Goal: Information Seeking & Learning: Learn about a topic

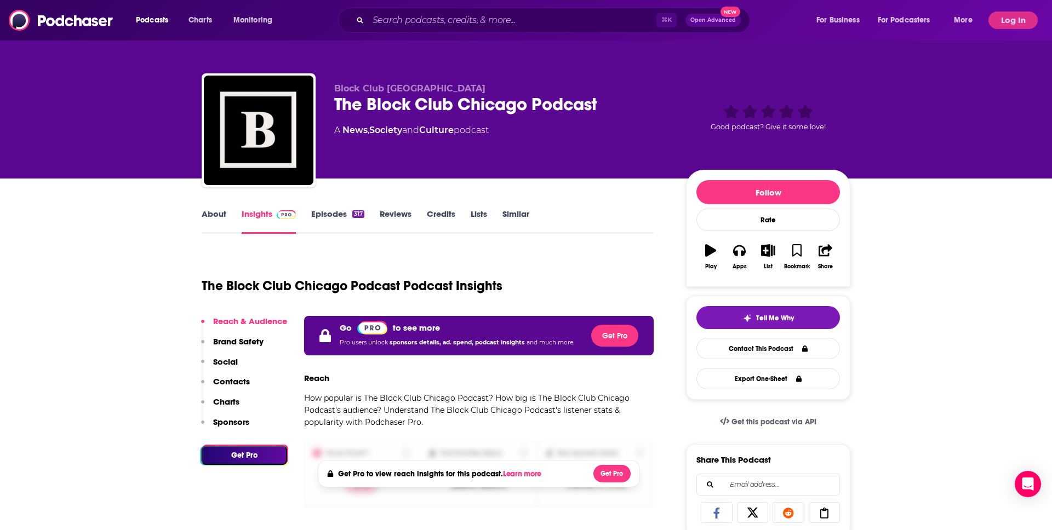
click at [939, 41] on div "Block Club Chicago The Block Club Chicago Podcast A News , Society and Culture …" at bounding box center [526, 89] width 1052 height 179
click at [1021, 27] on button "Log In" at bounding box center [1012, 21] width 49 height 18
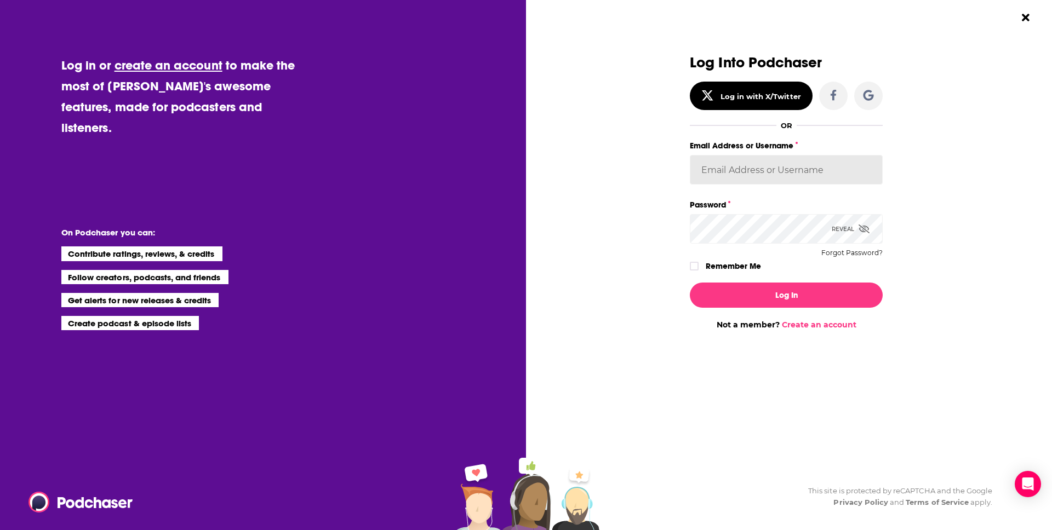
click at [753, 175] on input "Email Address or Username" at bounding box center [786, 170] width 193 height 30
type input "JamesRod2024"
click at [694, 265] on icon "Dialog" at bounding box center [694, 266] width 7 height 7
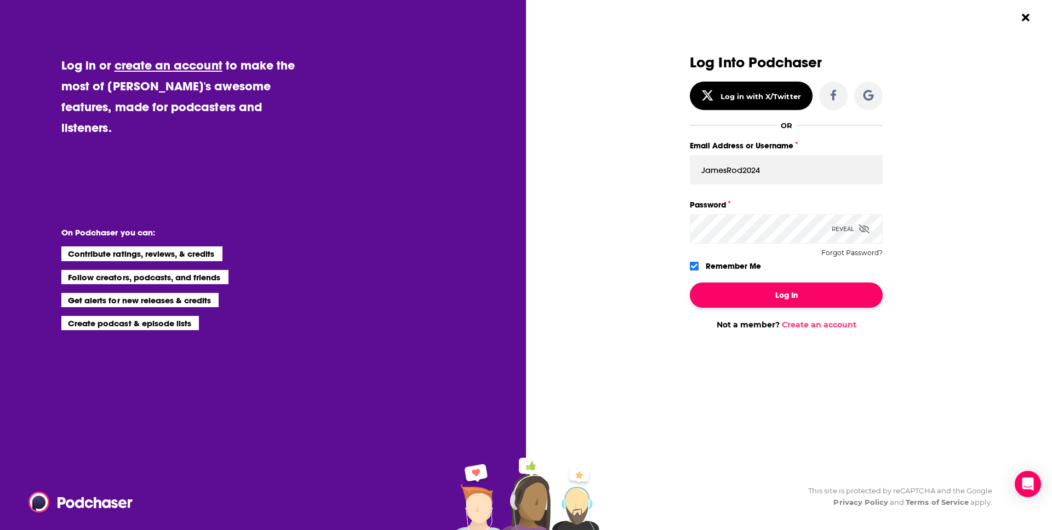
click at [769, 289] on button "Log In" at bounding box center [786, 295] width 193 height 25
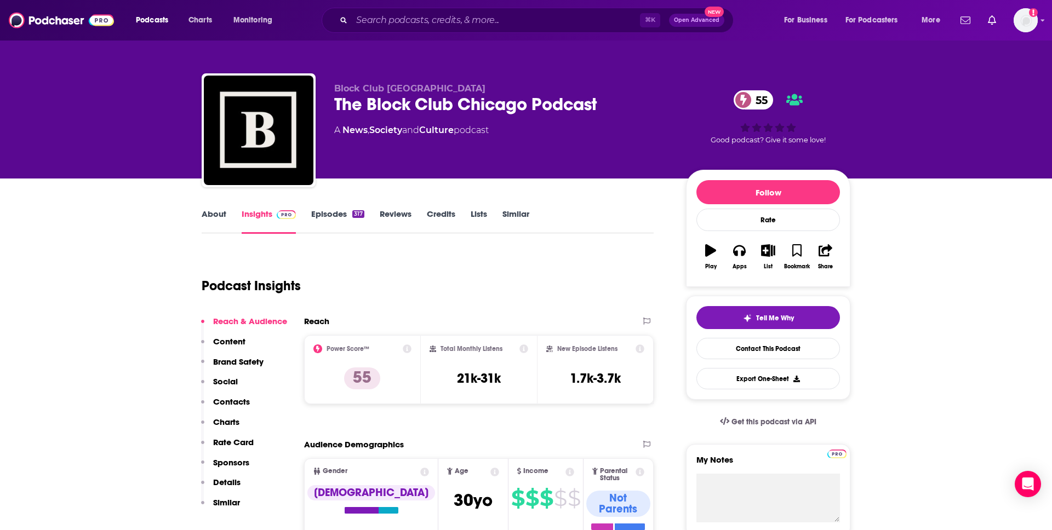
click at [335, 216] on link "Episodes 317" at bounding box center [337, 221] width 53 height 25
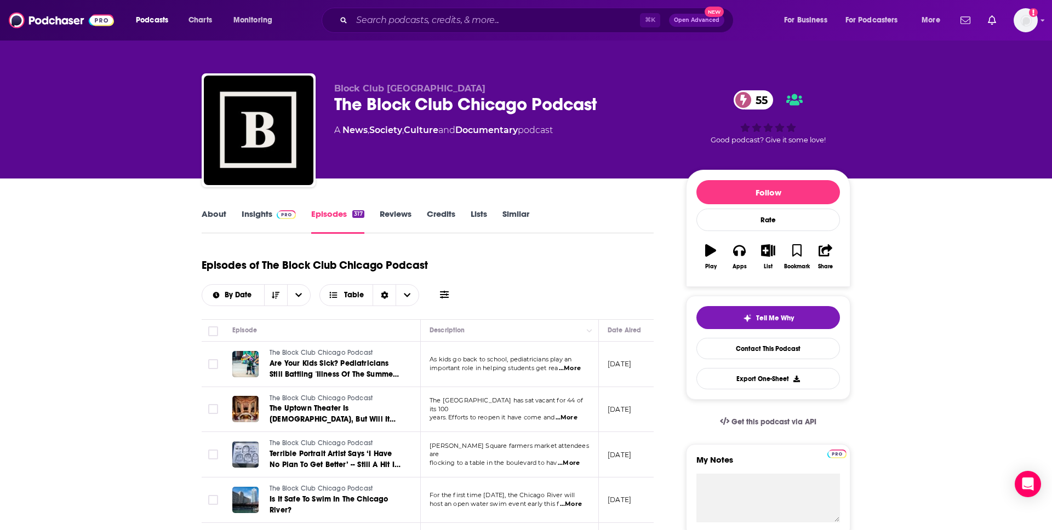
click at [261, 212] on link "Insights" at bounding box center [269, 221] width 54 height 25
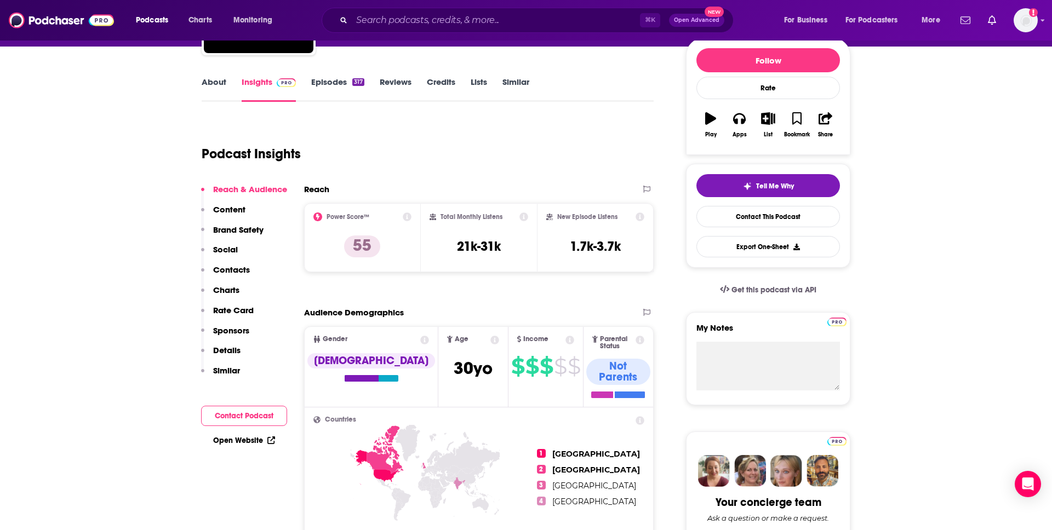
scroll to position [131, 0]
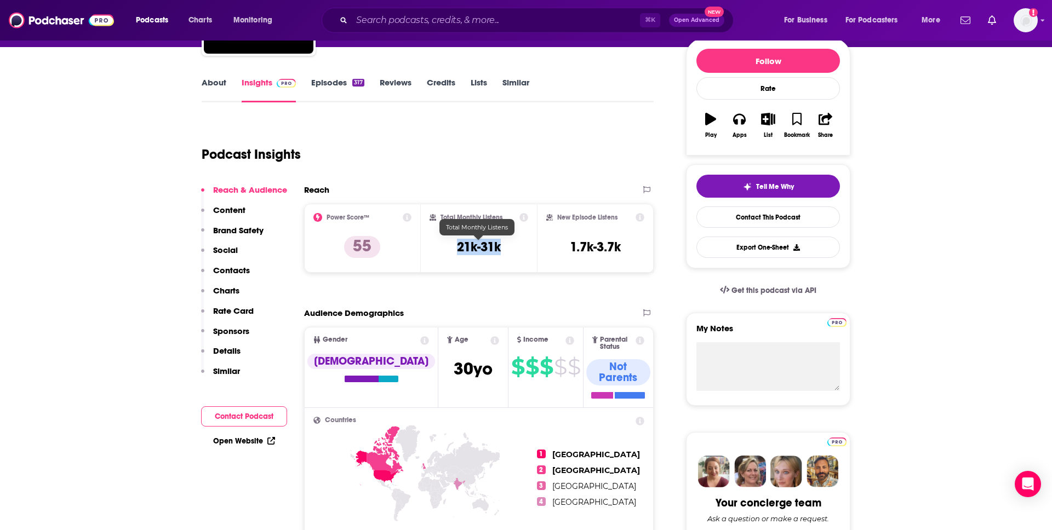
drag, startPoint x: 457, startPoint y: 247, endPoint x: 499, endPoint y: 248, distance: 41.6
click at [499, 248] on h3 "21k-31k" at bounding box center [479, 247] width 44 height 16
copy h3 "21k-31k"
click at [219, 84] on link "About" at bounding box center [214, 89] width 25 height 25
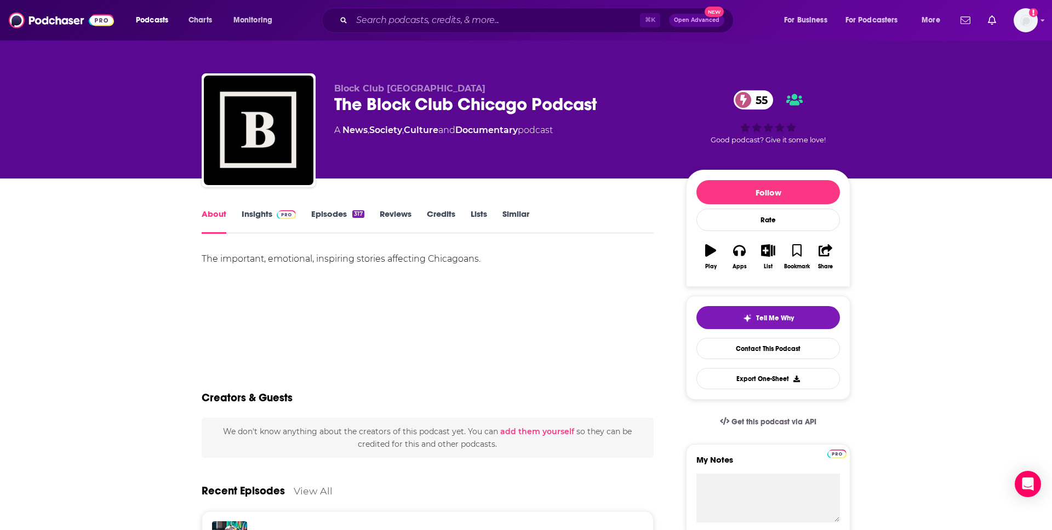
click at [400, 259] on div "The important, emotional, inspiring stories affecting Chicagoans." at bounding box center [428, 258] width 452 height 15
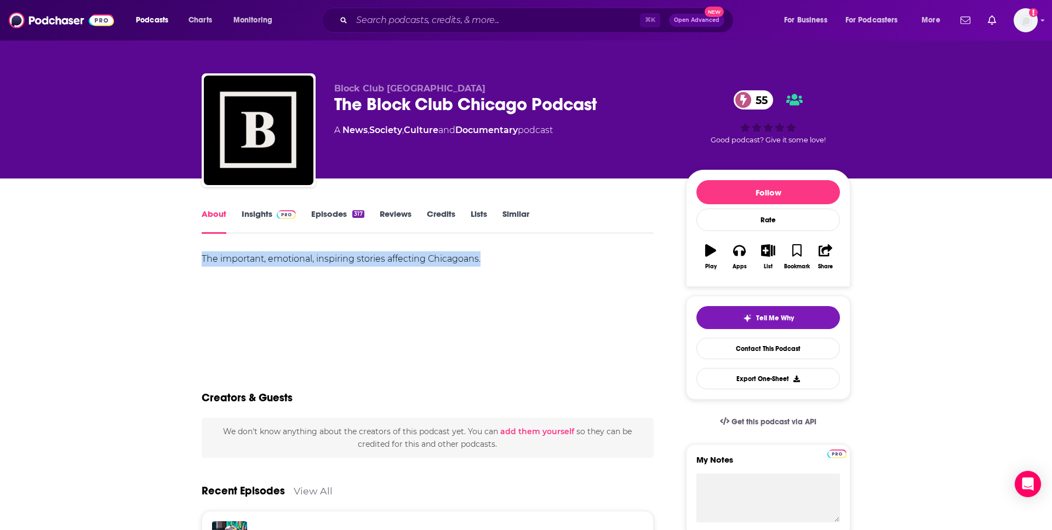
click at [400, 259] on div "The important, emotional, inspiring stories affecting Chicagoans." at bounding box center [428, 258] width 452 height 15
copy div "The important, emotional, inspiring stories affecting Chicagoans."
click at [263, 216] on link "Insights" at bounding box center [269, 221] width 54 height 25
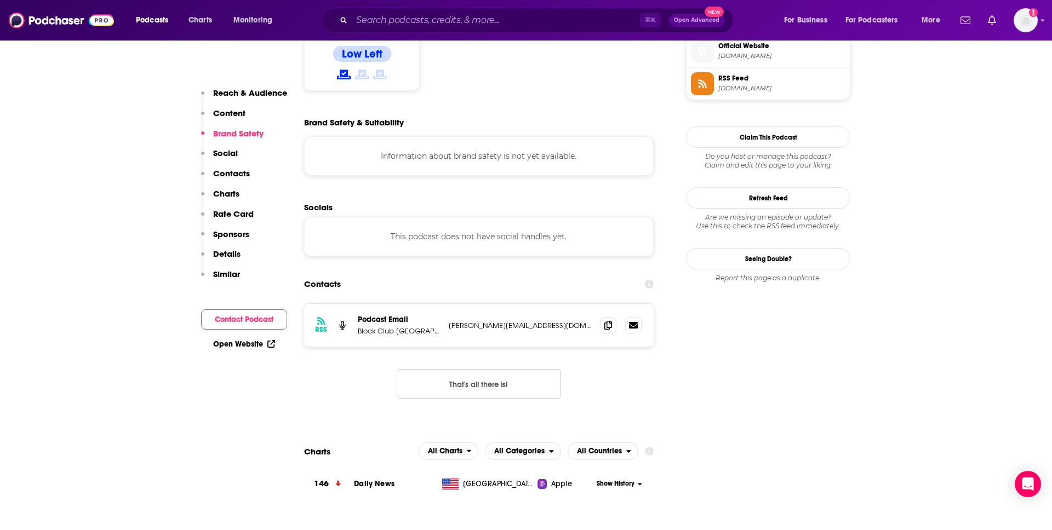
scroll to position [916, 0]
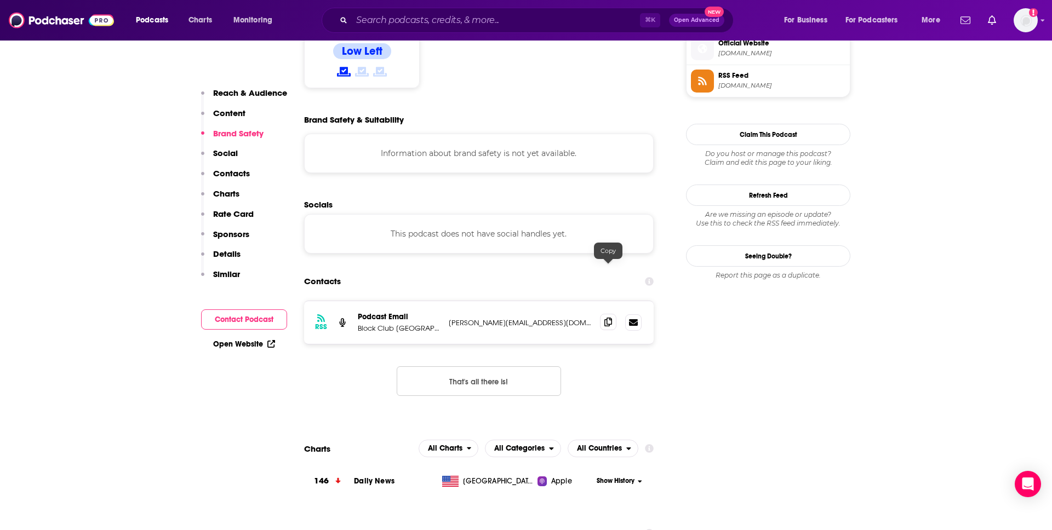
click at [610, 318] on icon at bounding box center [608, 322] width 8 height 9
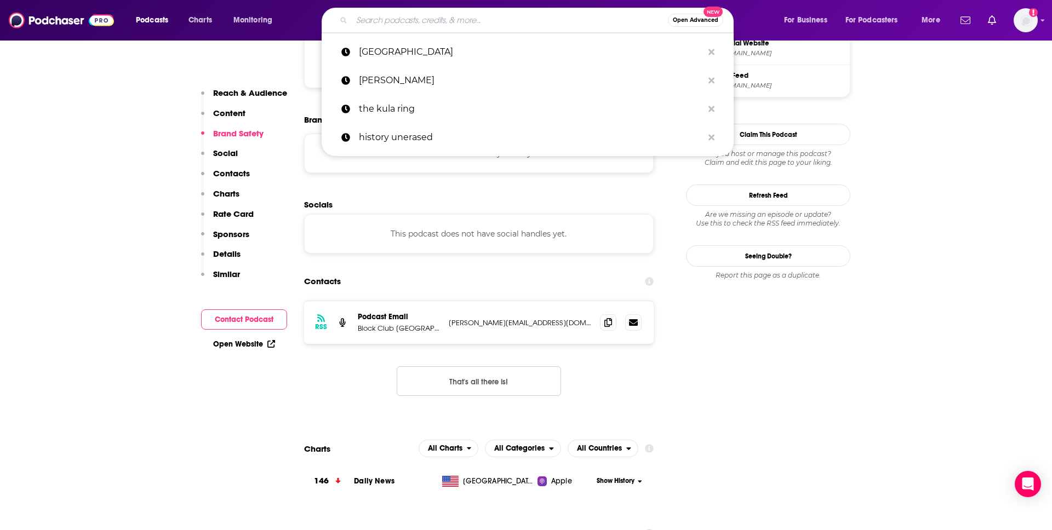
click at [459, 22] on input "Search podcasts, credits, & more..." at bounding box center [510, 21] width 316 height 18
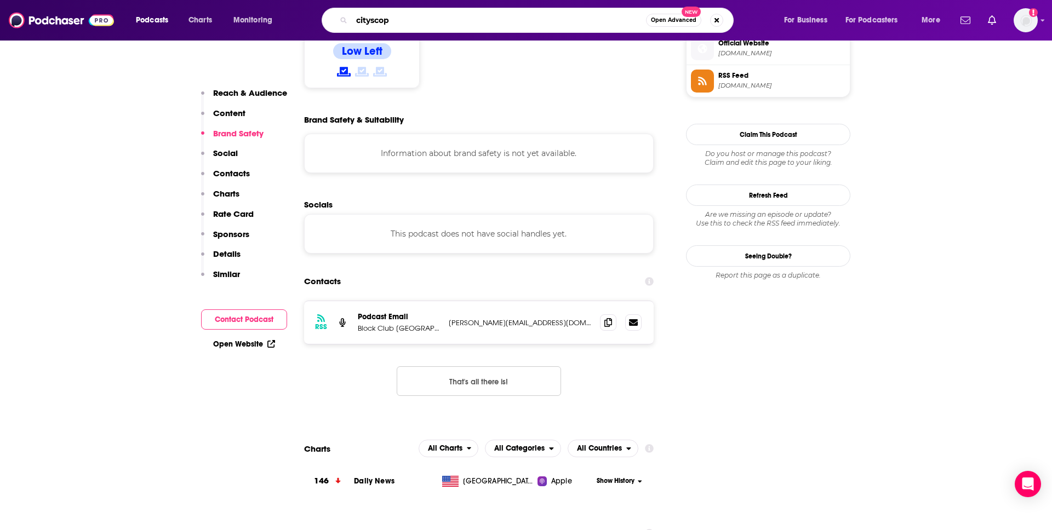
type input "cityscope"
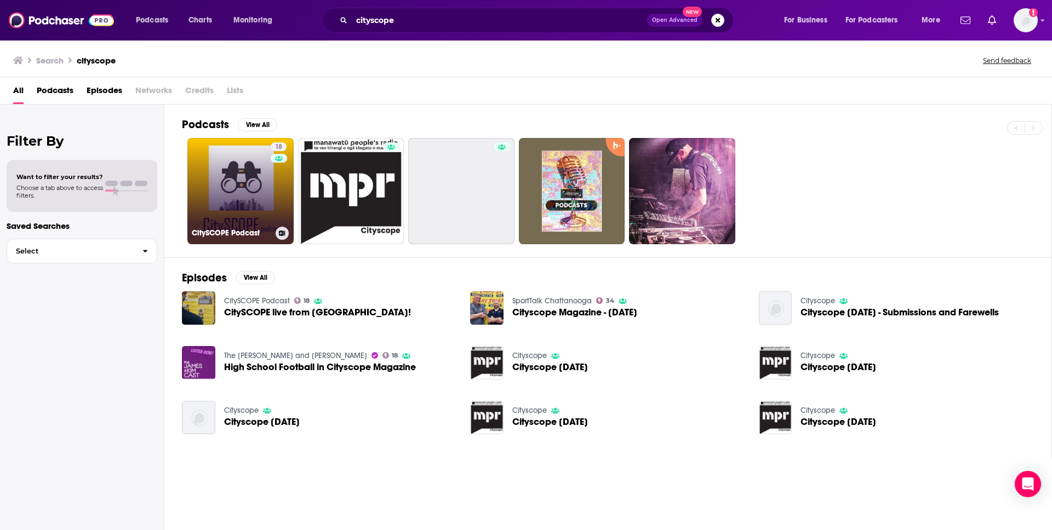
click at [215, 169] on link "18 CitySCOPE Podcast" at bounding box center [240, 191] width 106 height 106
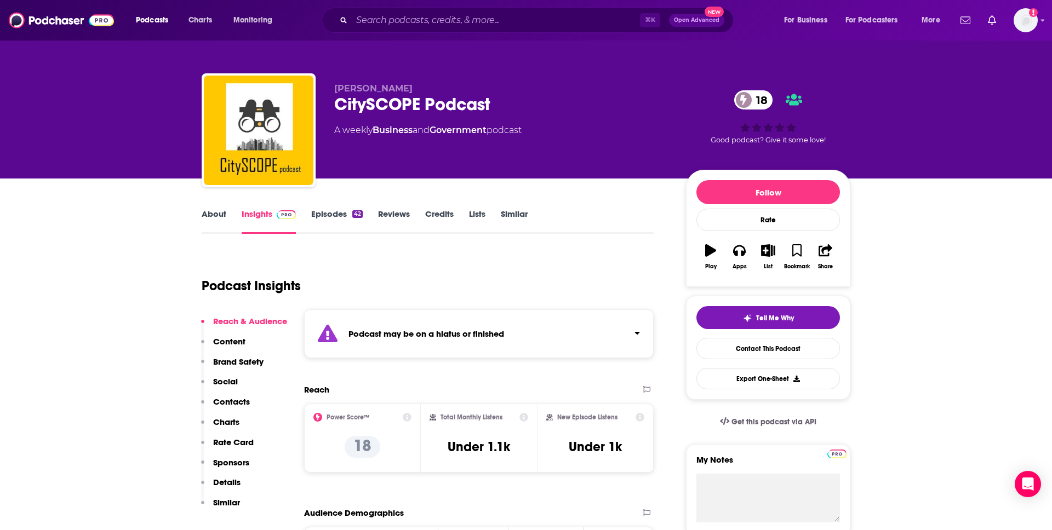
click at [340, 212] on link "Episodes 42" at bounding box center [336, 221] width 51 height 25
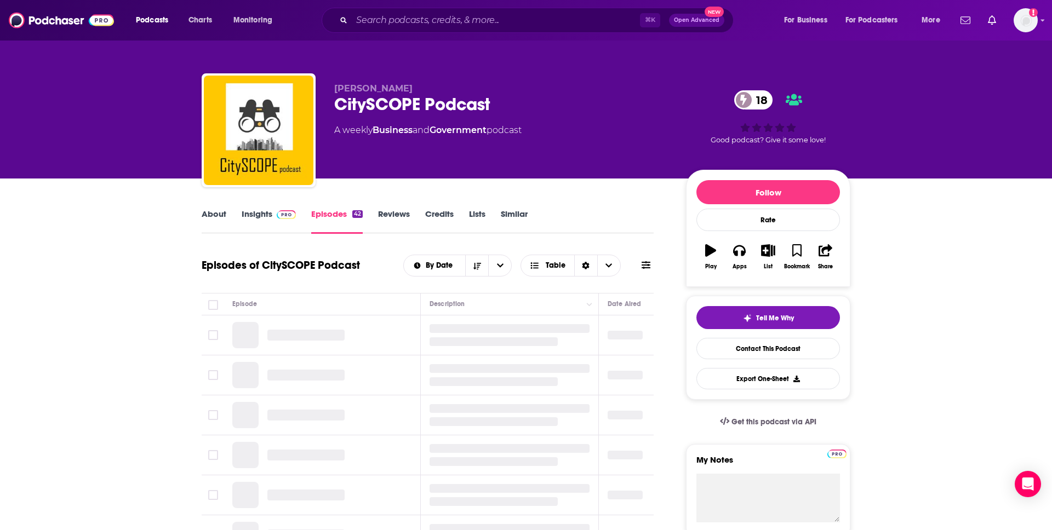
scroll to position [2, 0]
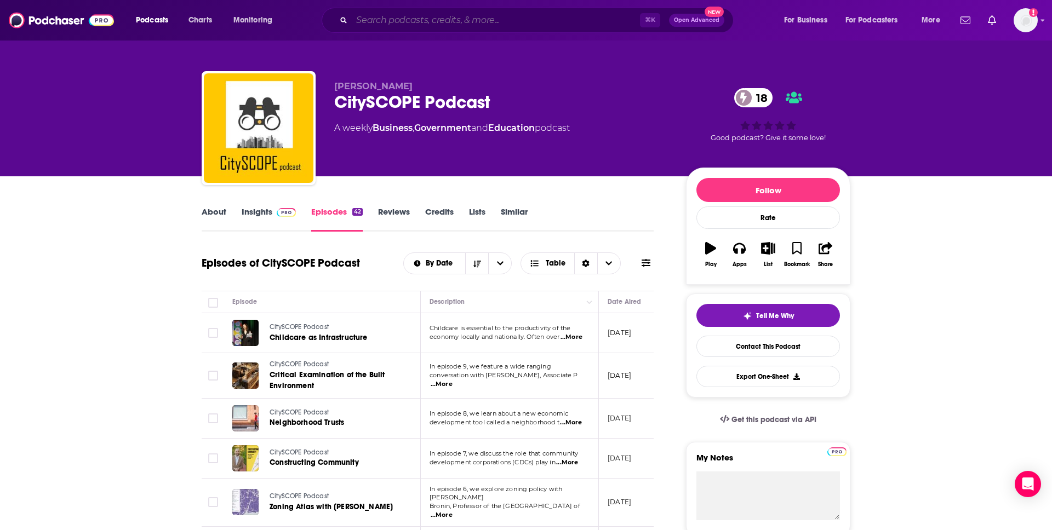
click at [518, 22] on input "Search podcasts, credits, & more..." at bounding box center [496, 21] width 288 height 18
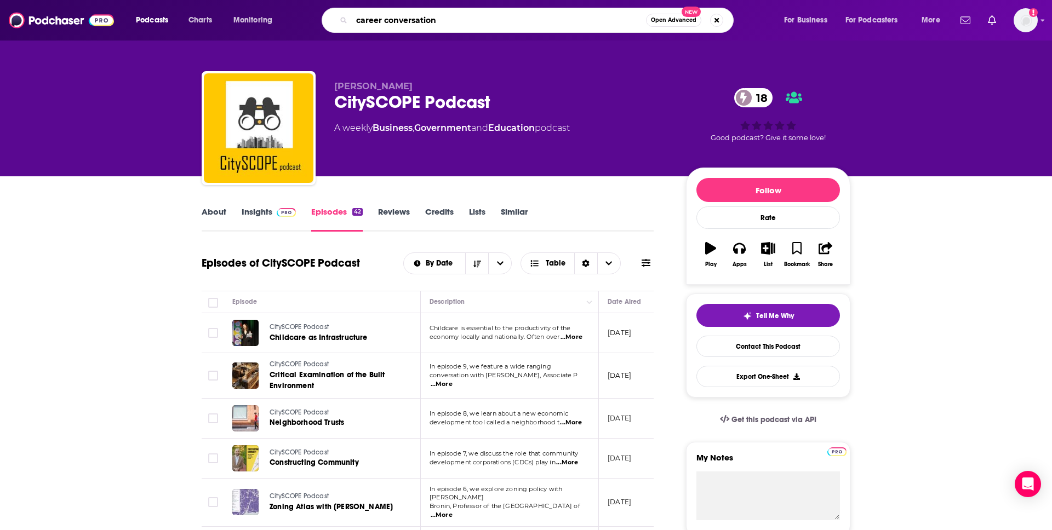
type input "career conversations"
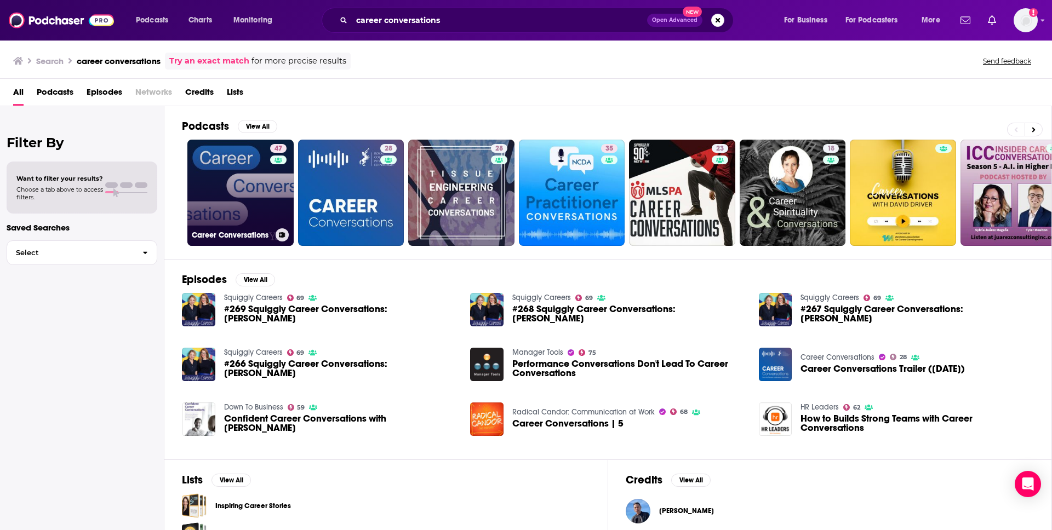
click at [248, 197] on link "47 Career Conversations" at bounding box center [240, 193] width 106 height 106
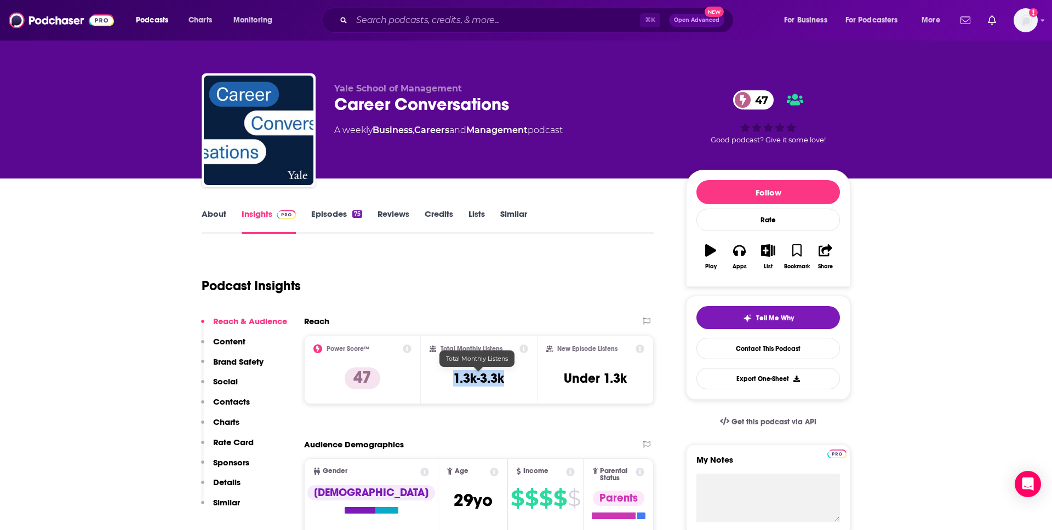
drag, startPoint x: 452, startPoint y: 379, endPoint x: 505, endPoint y: 380, distance: 52.6
click at [505, 380] on div "Total Monthly Listens 1.3k-3.3k" at bounding box center [478, 370] width 99 height 50
copy h3 "1.3k-3.3k"
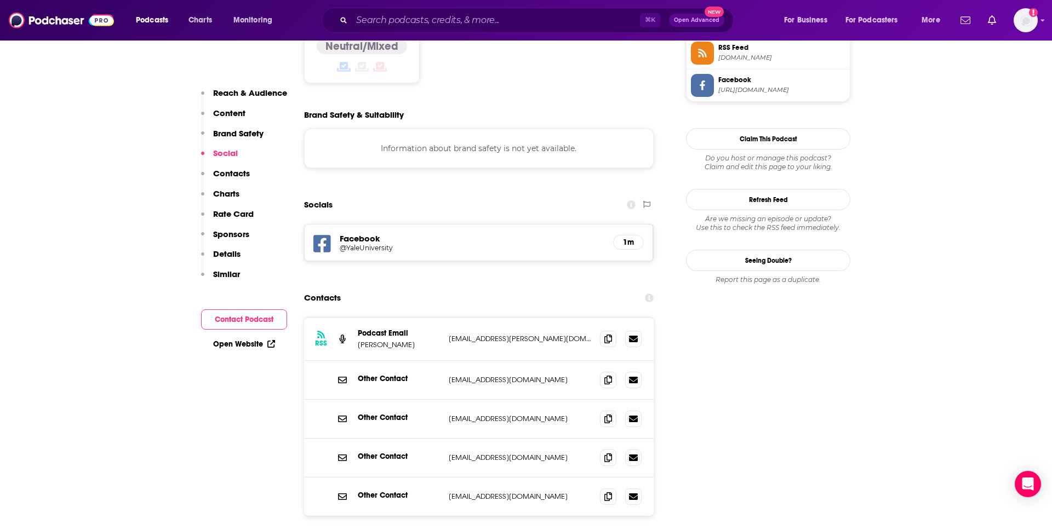
scroll to position [1035, 0]
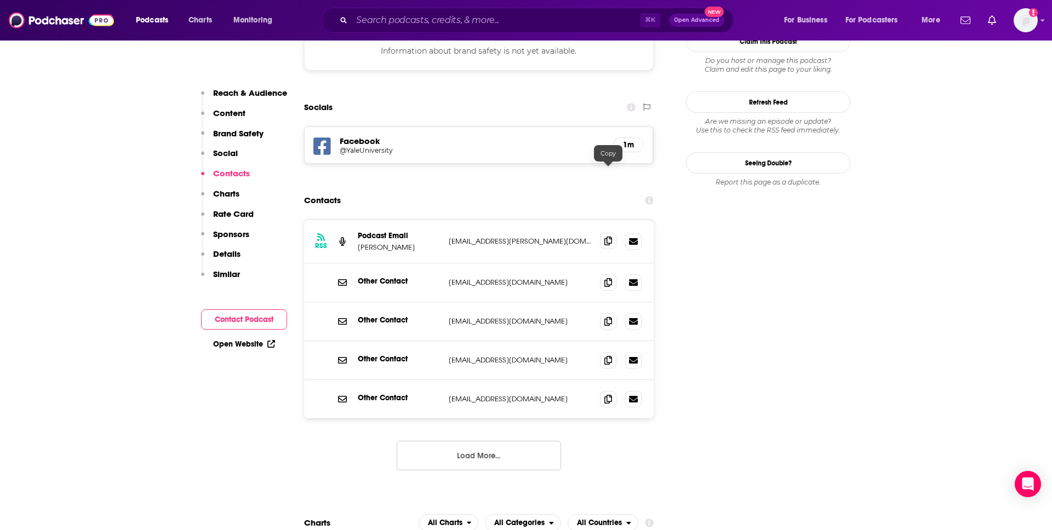
click at [613, 233] on span at bounding box center [608, 241] width 16 height 16
click at [608, 278] on icon at bounding box center [608, 282] width 8 height 9
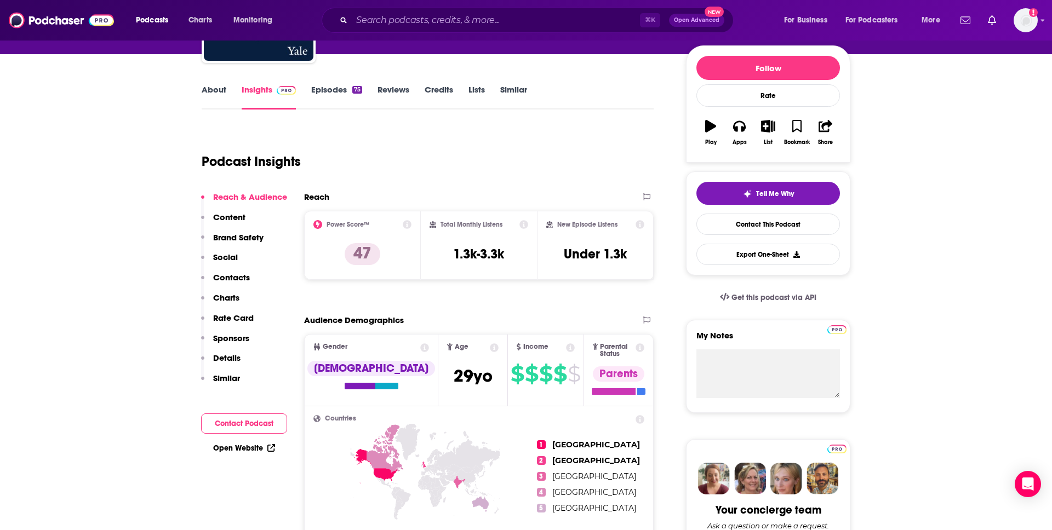
scroll to position [0, 0]
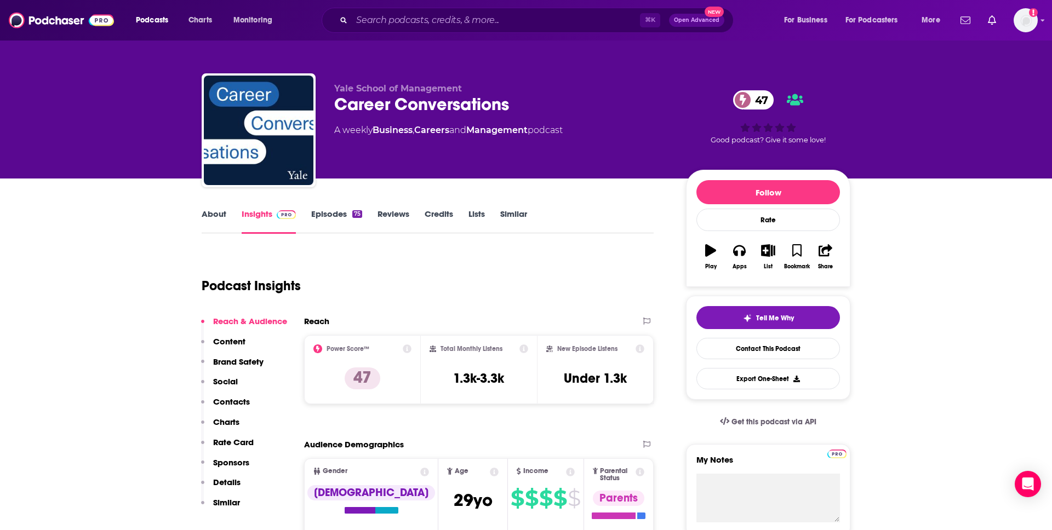
click at [205, 213] on link "About" at bounding box center [214, 221] width 25 height 25
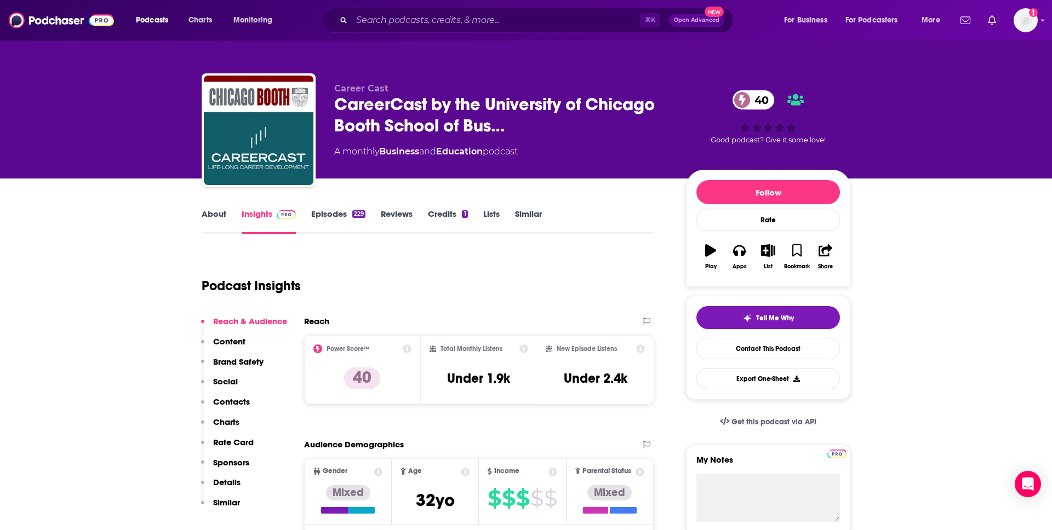
click at [216, 212] on link "About" at bounding box center [214, 221] width 25 height 25
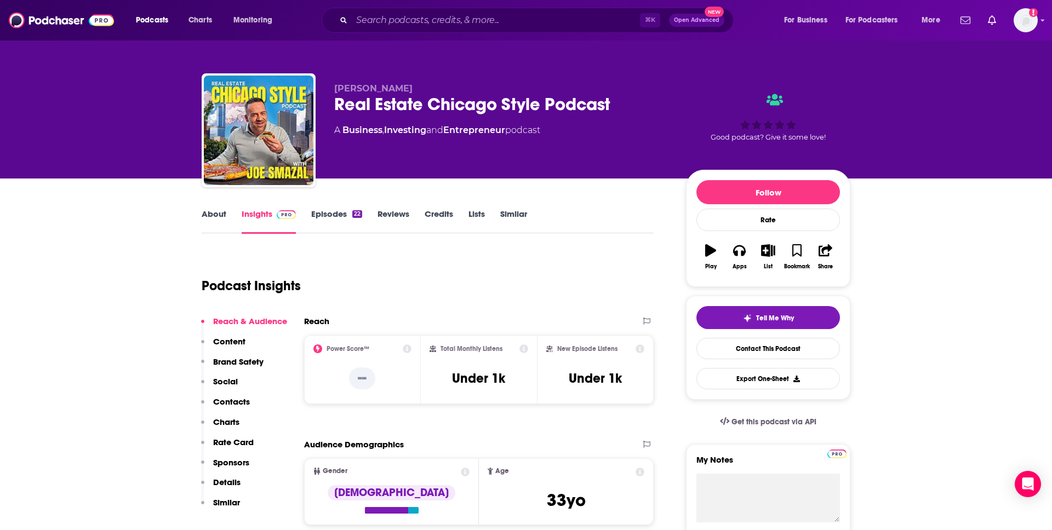
click at [216, 214] on link "About" at bounding box center [214, 221] width 25 height 25
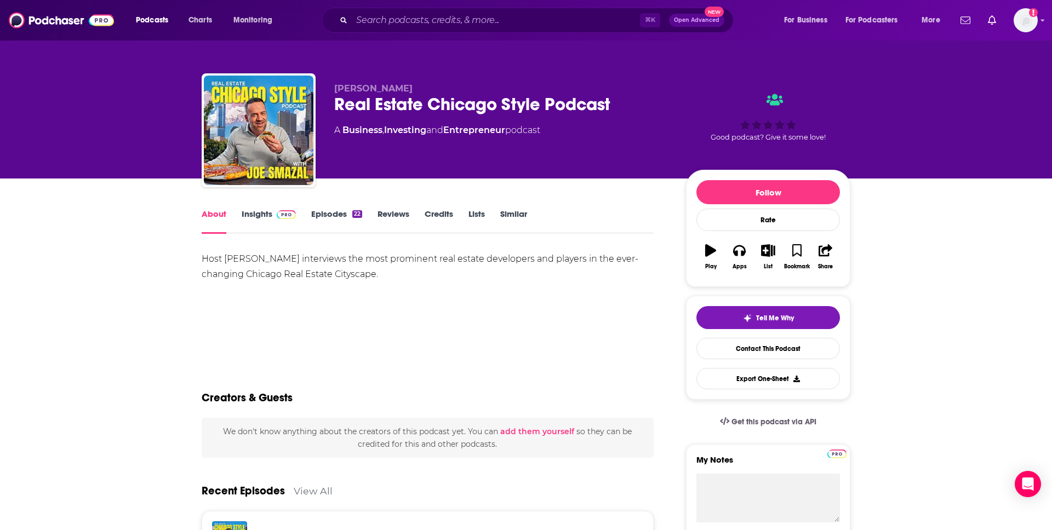
click at [326, 212] on link "Episodes 22" at bounding box center [336, 221] width 51 height 25
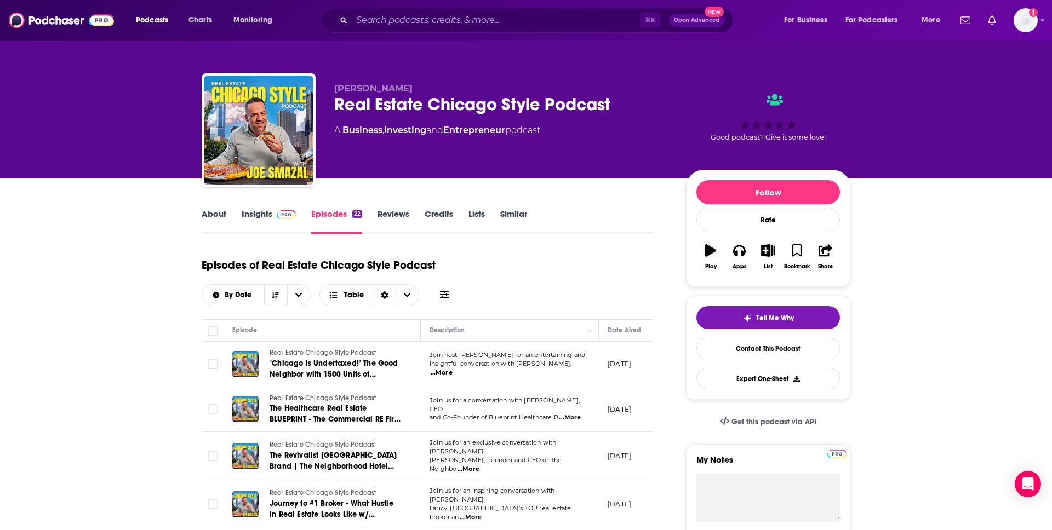
click at [251, 218] on link "Insights" at bounding box center [269, 221] width 54 height 25
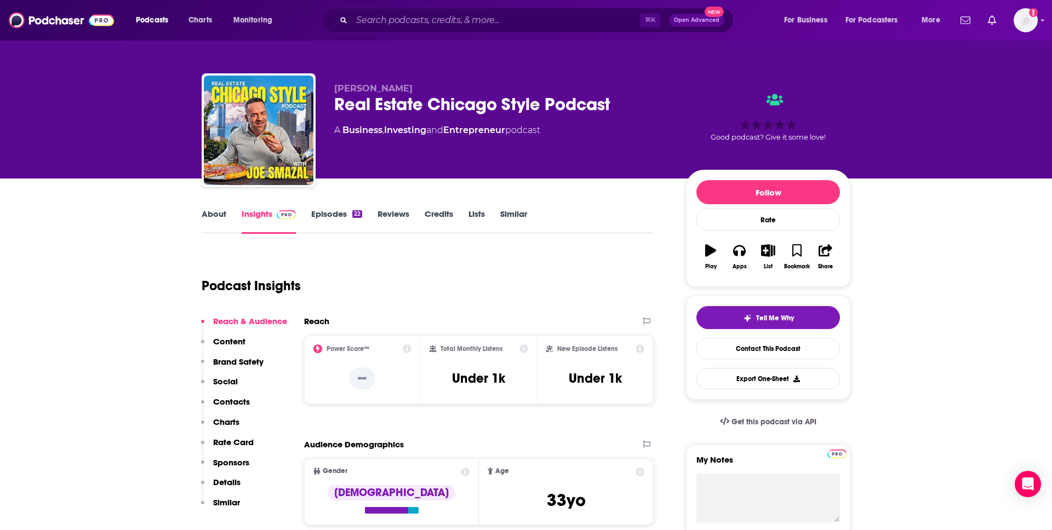
click at [410, 106] on div "Real Estate Chicago Style Podcast" at bounding box center [501, 104] width 334 height 21
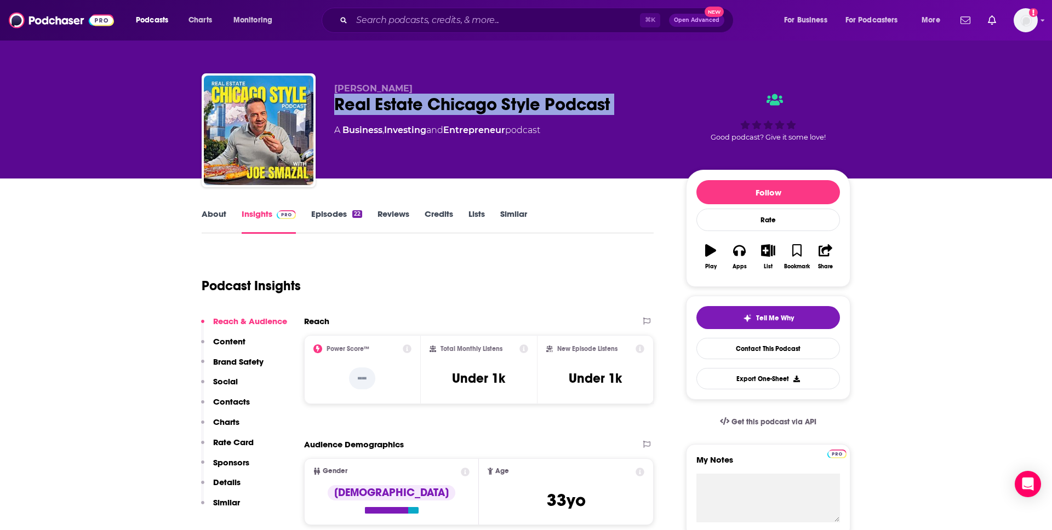
click at [410, 106] on div "Real Estate Chicago Style Podcast" at bounding box center [501, 104] width 334 height 21
copy div "Real Estate Chicago Style Podcast"
click at [218, 217] on link "About" at bounding box center [214, 221] width 25 height 25
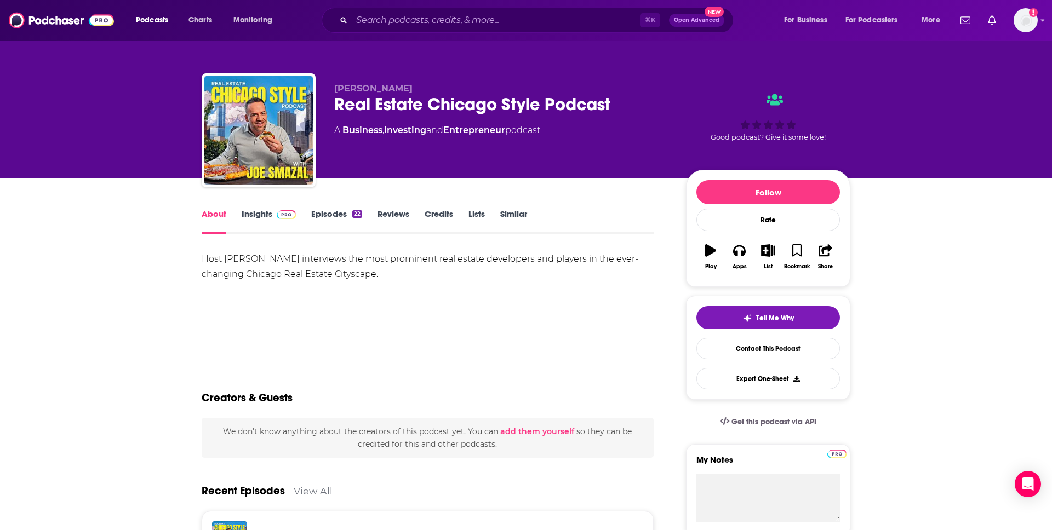
click at [271, 258] on div "Host Joe Smazal interviews the most prominent real estate developers and player…" at bounding box center [428, 266] width 452 height 31
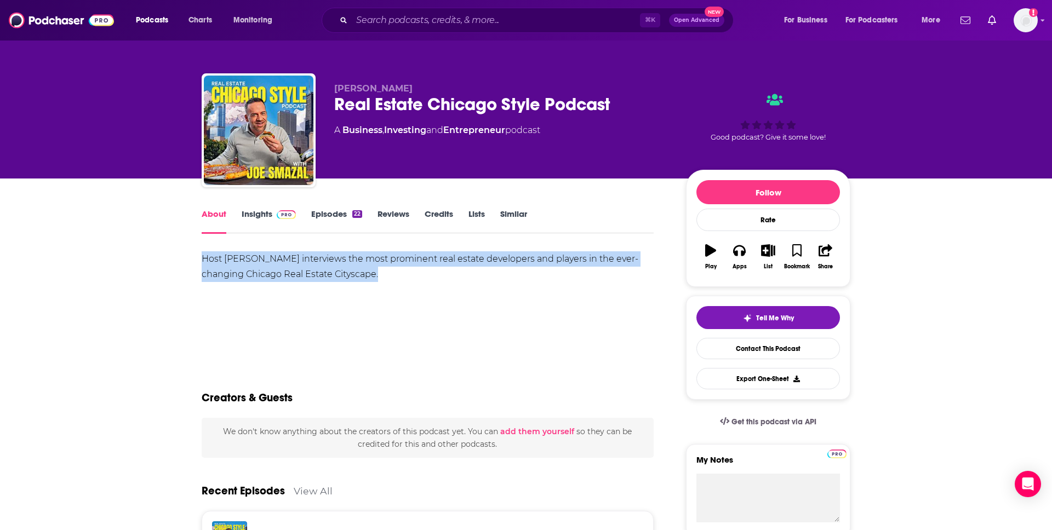
click at [271, 258] on div "Host Joe Smazal interviews the most prominent real estate developers and player…" at bounding box center [428, 266] width 452 height 31
copy div "Host Joe Smazal interviews the most prominent real estate developers and player…"
click at [270, 213] on link "Insights" at bounding box center [269, 221] width 54 height 25
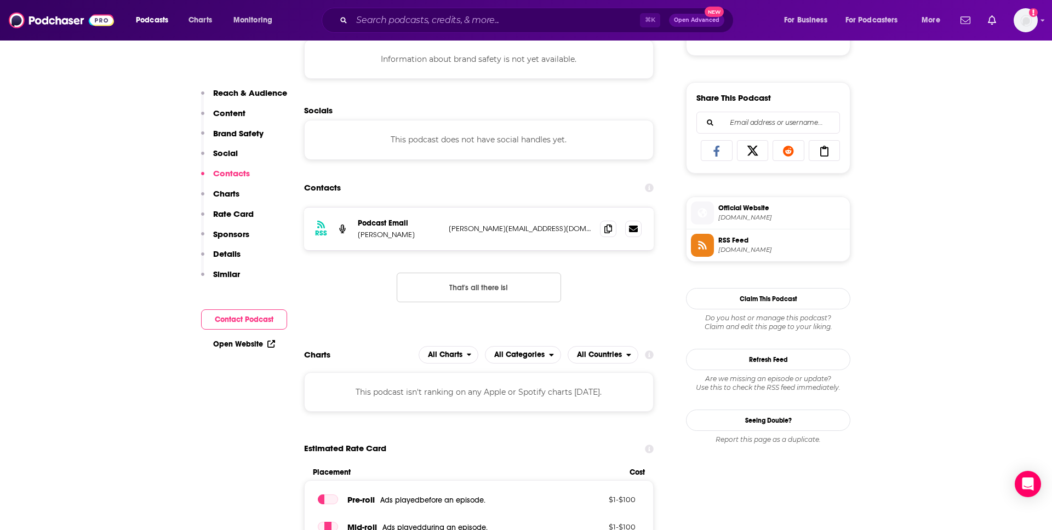
scroll to position [650, 0]
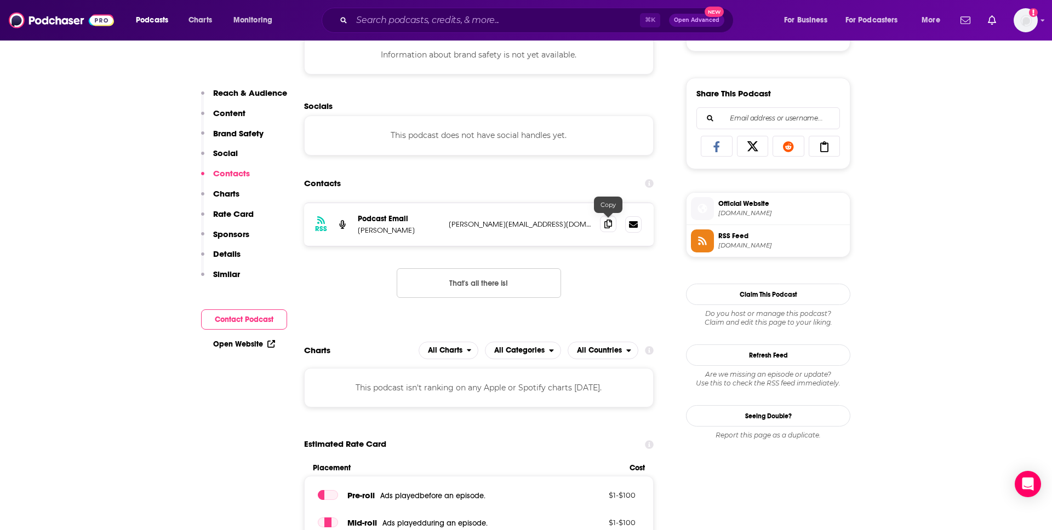
click at [610, 227] on icon at bounding box center [608, 224] width 8 height 9
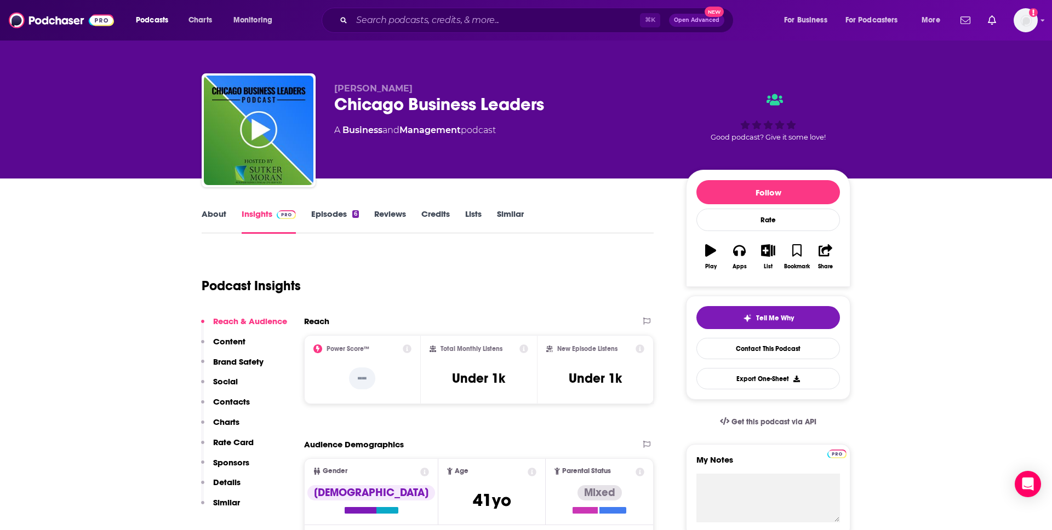
click at [328, 214] on link "Episodes 6" at bounding box center [335, 221] width 48 height 25
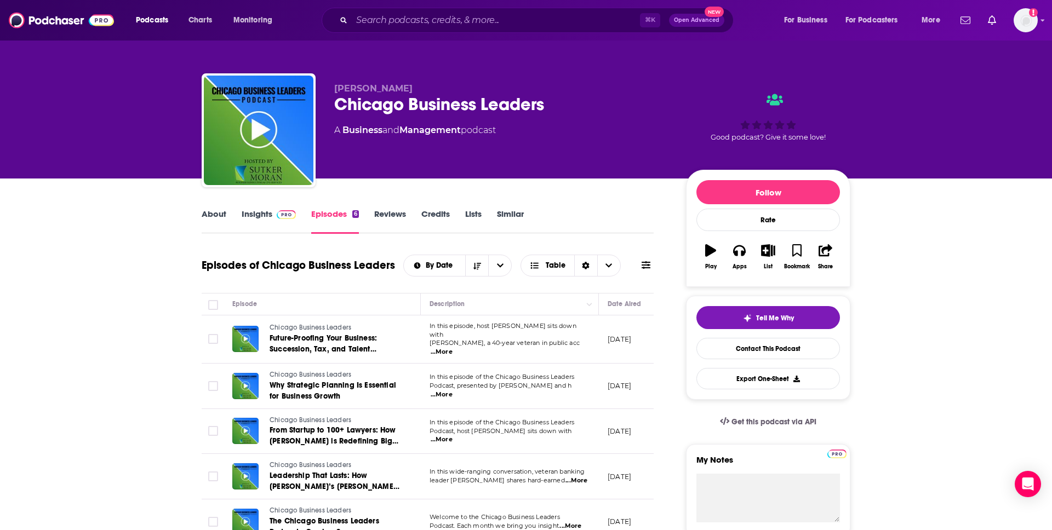
click at [225, 214] on link "About" at bounding box center [214, 221] width 25 height 25
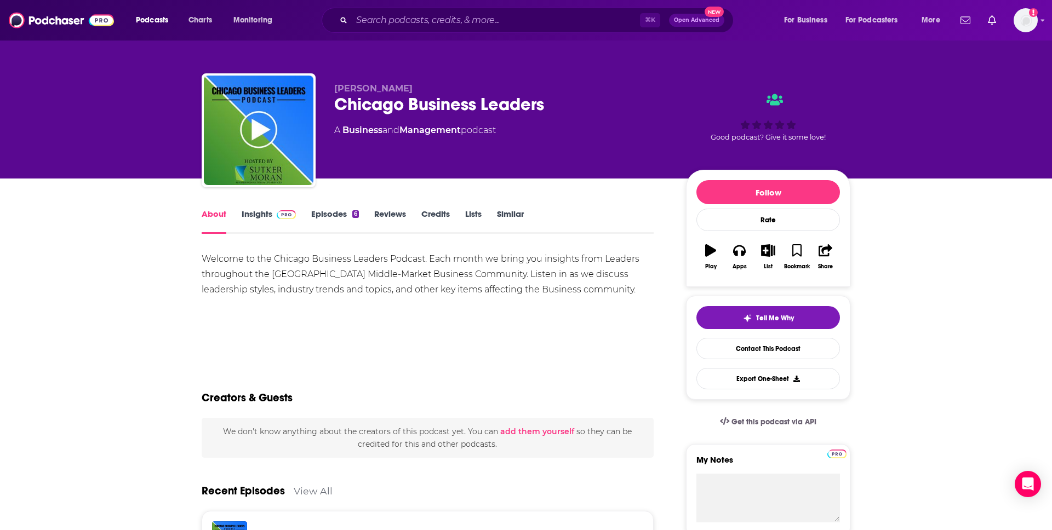
click at [426, 260] on div "Welcome to the Chicago Business Leaders Podcast. Each month we bring you insigh…" at bounding box center [428, 274] width 452 height 46
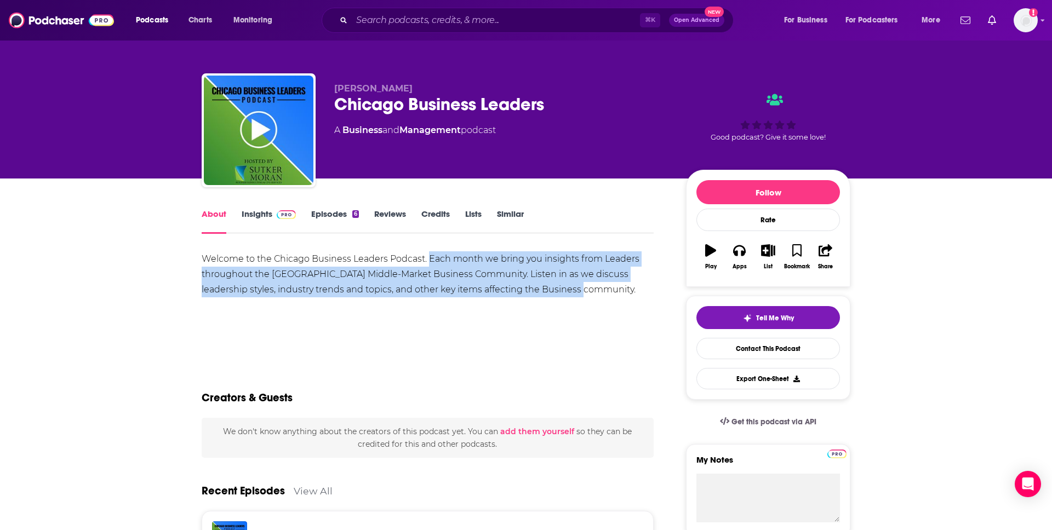
drag, startPoint x: 429, startPoint y: 260, endPoint x: 576, endPoint y: 284, distance: 148.9
click at [576, 284] on div "Welcome to the Chicago Business Leaders Podcast. Each month we bring you insigh…" at bounding box center [428, 274] width 452 height 46
copy div "Each month we bring you insights from Leaders throughout the Chicago Middle-Mar…"
click at [576, 284] on div "Welcome to the Chicago Business Leaders Podcast. Each month we bring you insigh…" at bounding box center [428, 274] width 452 height 46
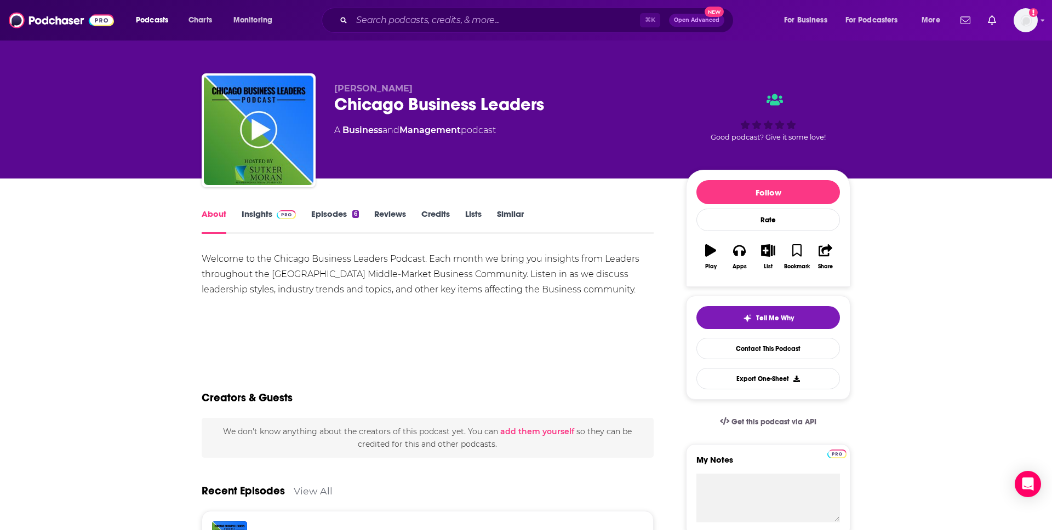
click at [518, 106] on div "Chicago Business Leaders" at bounding box center [501, 104] width 334 height 21
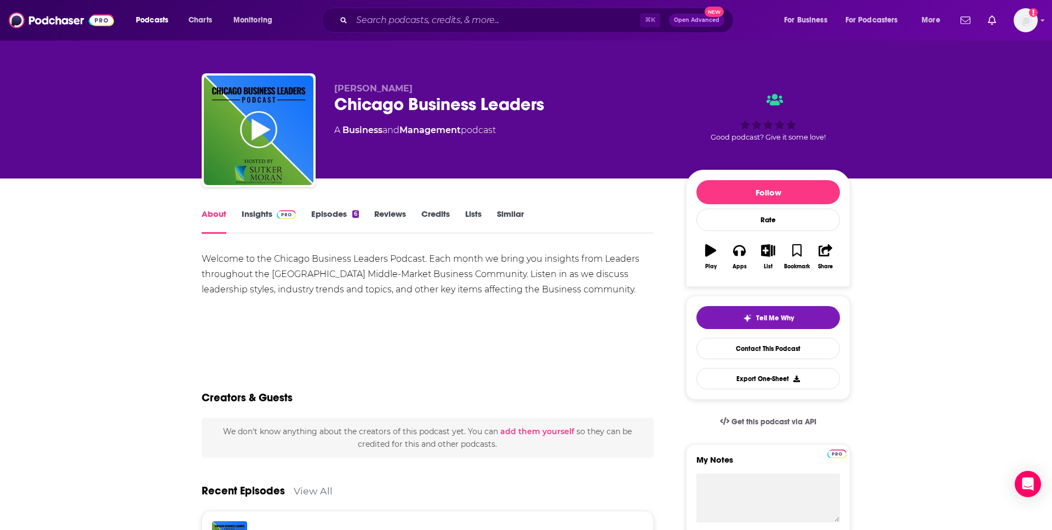
click at [260, 223] on link "Insights" at bounding box center [269, 221] width 54 height 25
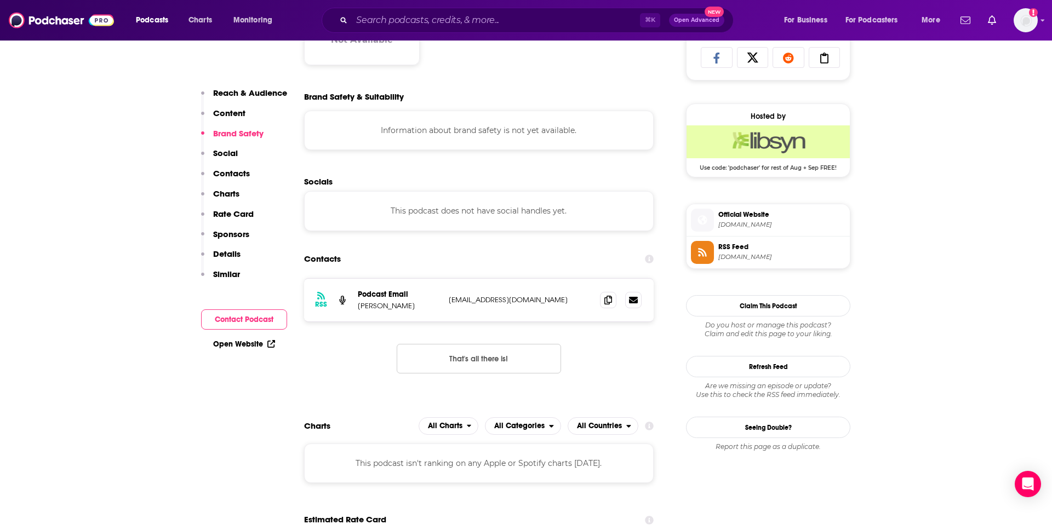
scroll to position [769, 0]
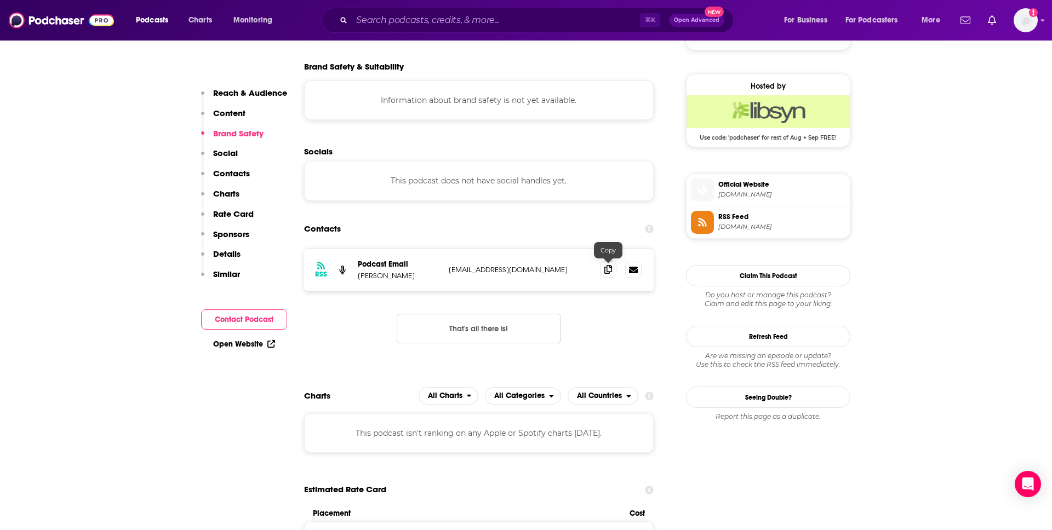
click at [606, 271] on icon at bounding box center [608, 269] width 8 height 9
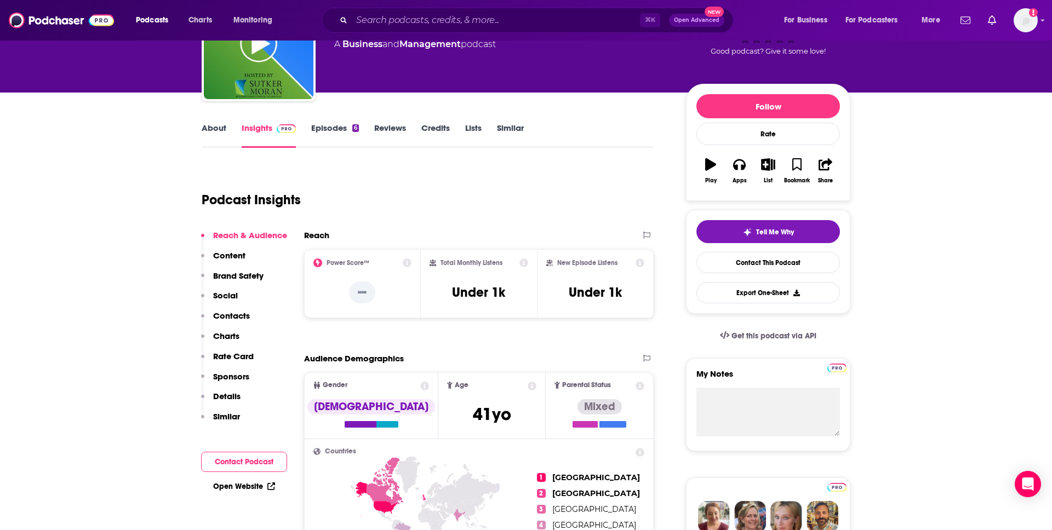
scroll to position [0, 0]
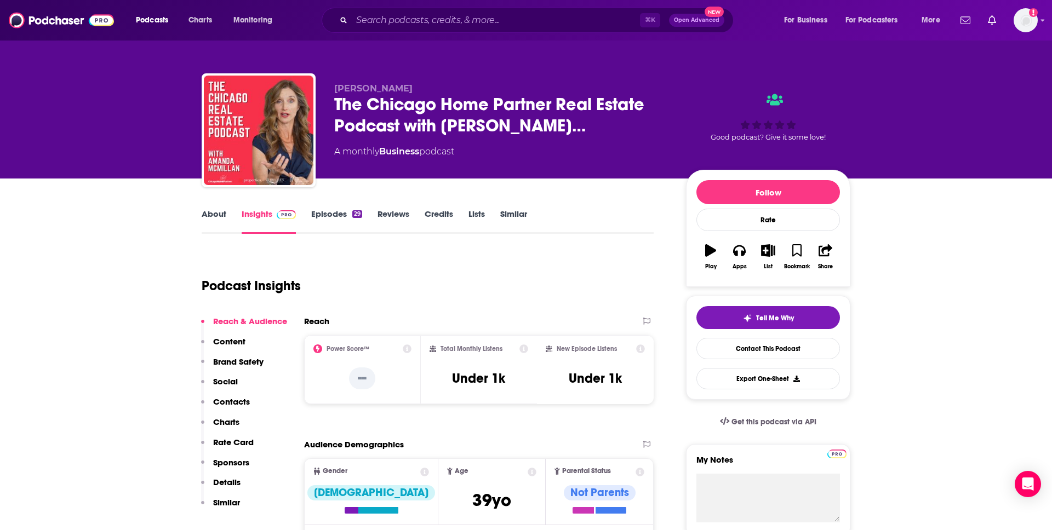
click at [217, 217] on link "About" at bounding box center [214, 221] width 25 height 25
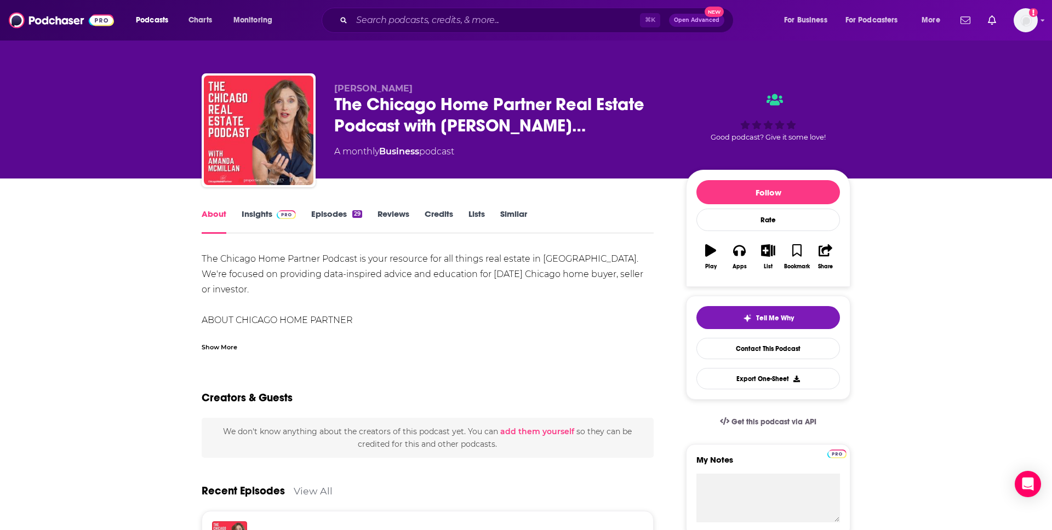
click at [519, 261] on div "The Chicago Home Partner Podcast is your resource for all things real estate in…" at bounding box center [428, 327] width 452 height 153
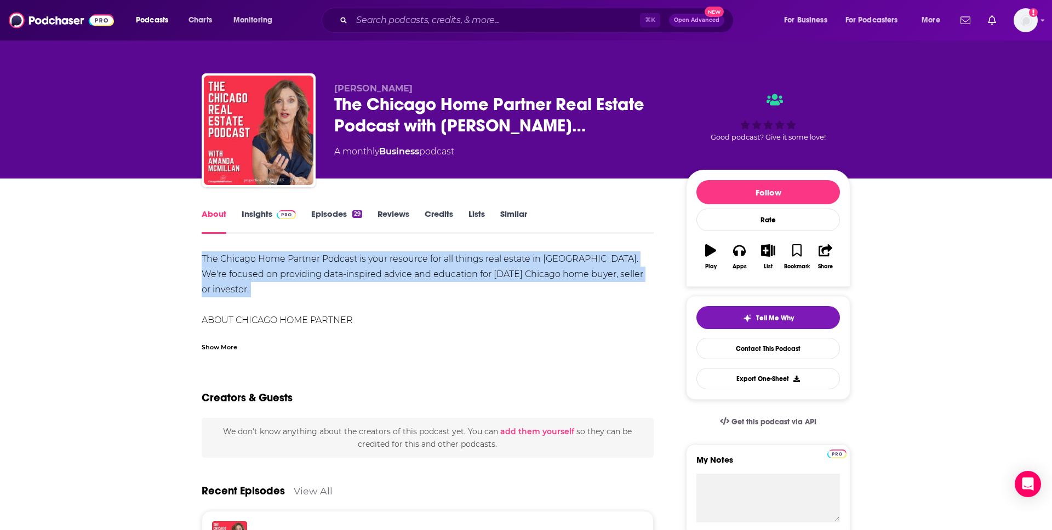
click at [519, 261] on div "The Chicago Home Partner Podcast is your resource for all things real estate in…" at bounding box center [428, 327] width 452 height 153
copy div "The Chicago Home Partner Podcast is your resource for all things real estate in…"
click at [356, 259] on div "The Chicago Home Partner Podcast is your resource for all things real estate in…" at bounding box center [428, 327] width 452 height 153
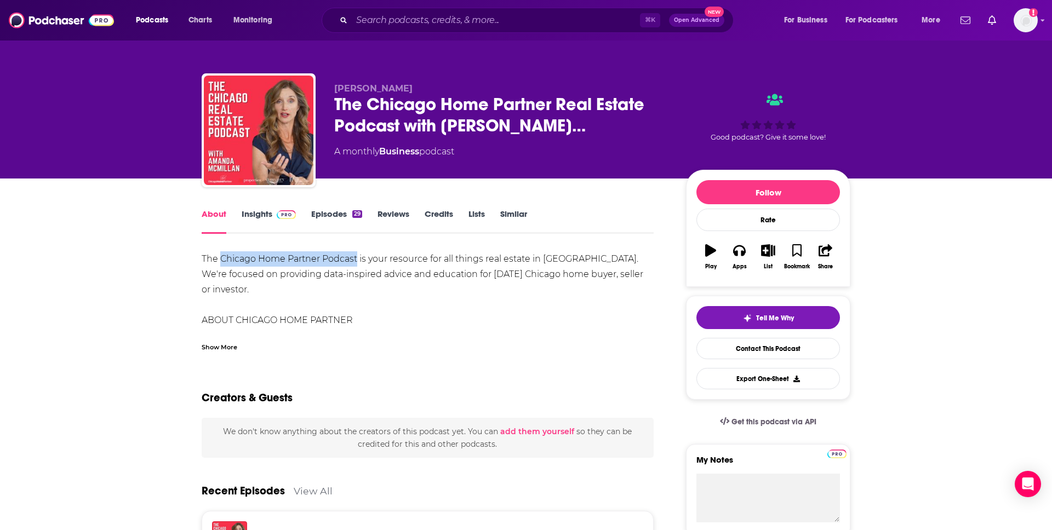
drag, startPoint x: 357, startPoint y: 259, endPoint x: 222, endPoint y: 263, distance: 134.8
click at [222, 263] on div "The Chicago Home Partner Podcast is your resource for all things real estate in…" at bounding box center [428, 327] width 452 height 153
click at [223, 263] on div "The Chicago Home Partner Podcast is your resource for all things real estate in…" at bounding box center [428, 327] width 452 height 153
click at [259, 217] on link "Insights" at bounding box center [269, 221] width 54 height 25
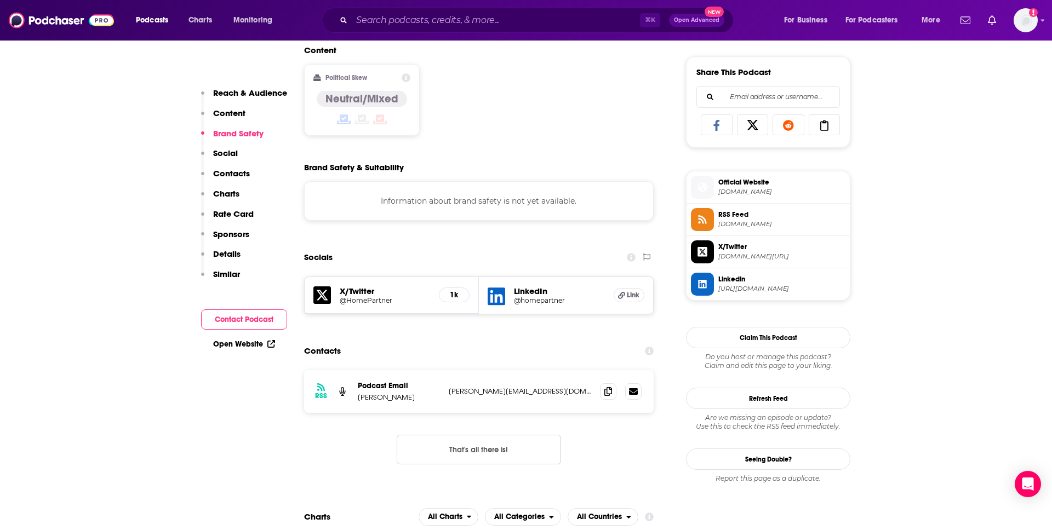
scroll to position [723, 0]
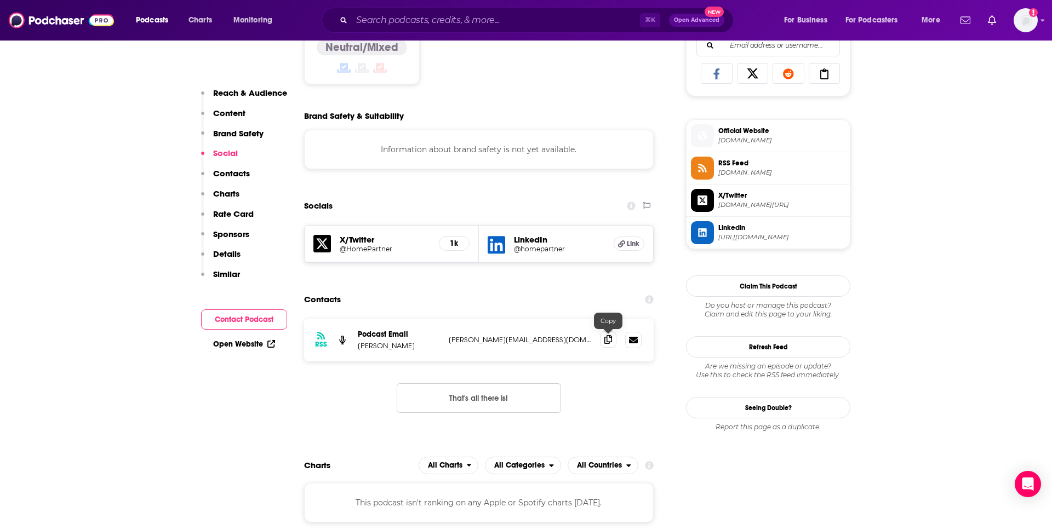
click at [607, 337] on icon at bounding box center [608, 339] width 8 height 9
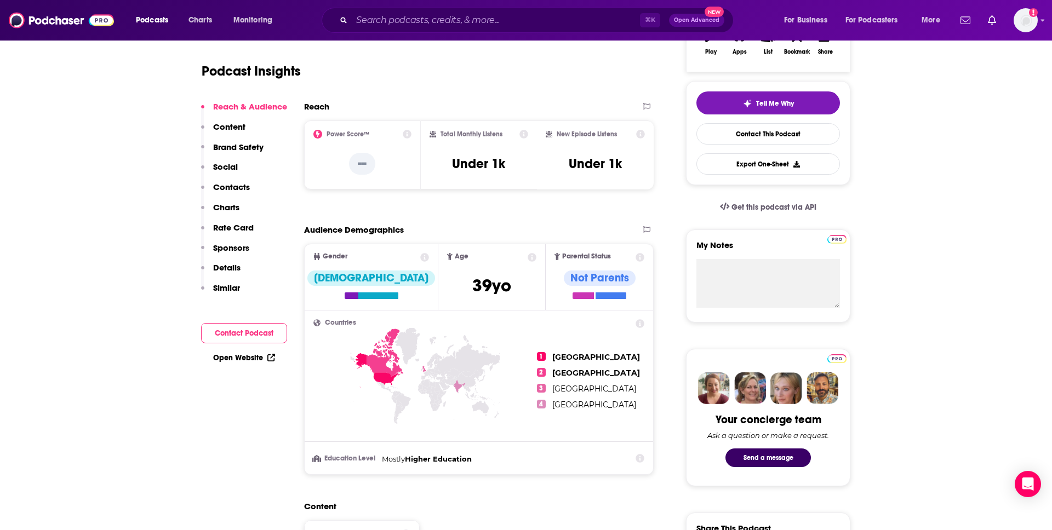
scroll to position [300, 0]
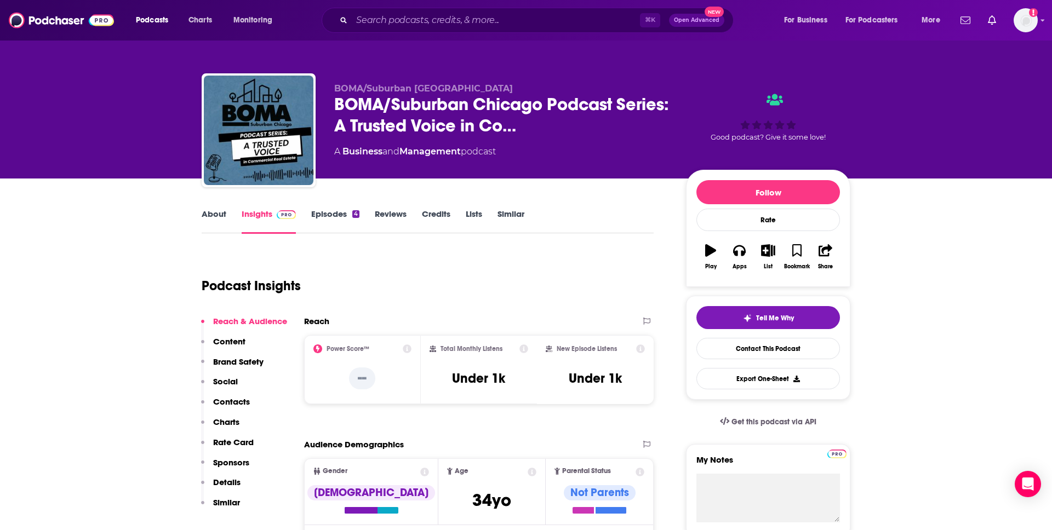
click at [324, 211] on link "Episodes 4" at bounding box center [335, 221] width 48 height 25
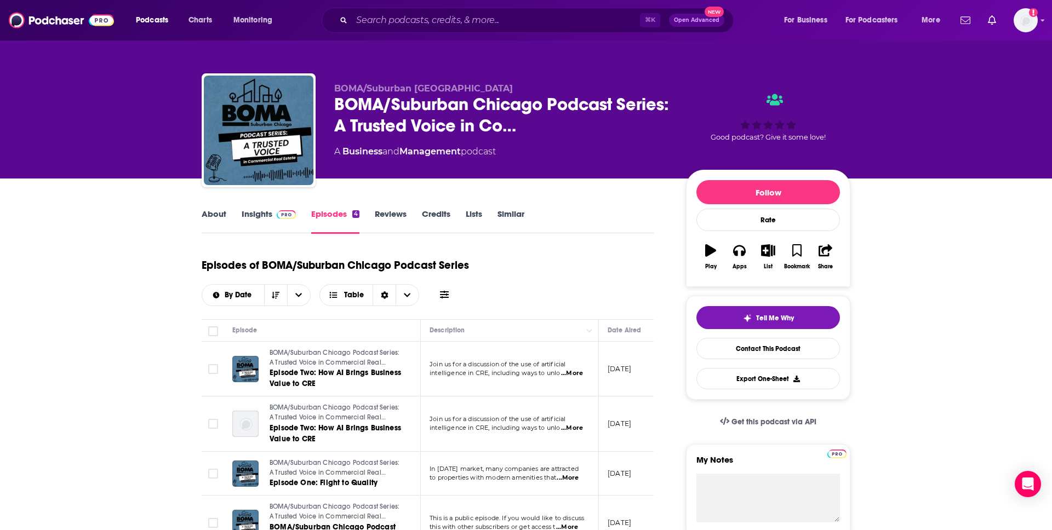
click at [266, 207] on div "About Insights Episodes 4 Reviews Credits Lists Similar" at bounding box center [428, 220] width 452 height 27
click at [265, 214] on link "Insights" at bounding box center [269, 221] width 54 height 25
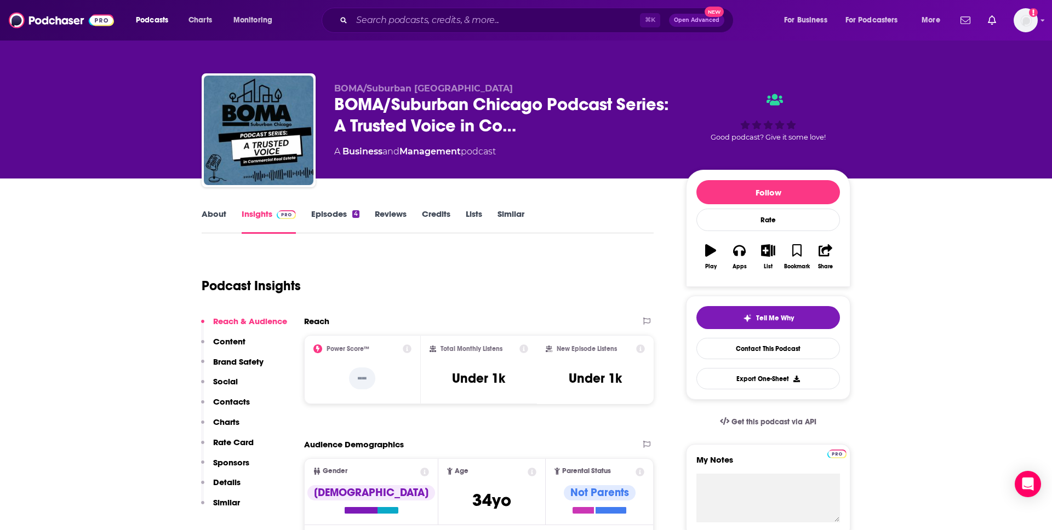
scroll to position [3, 0]
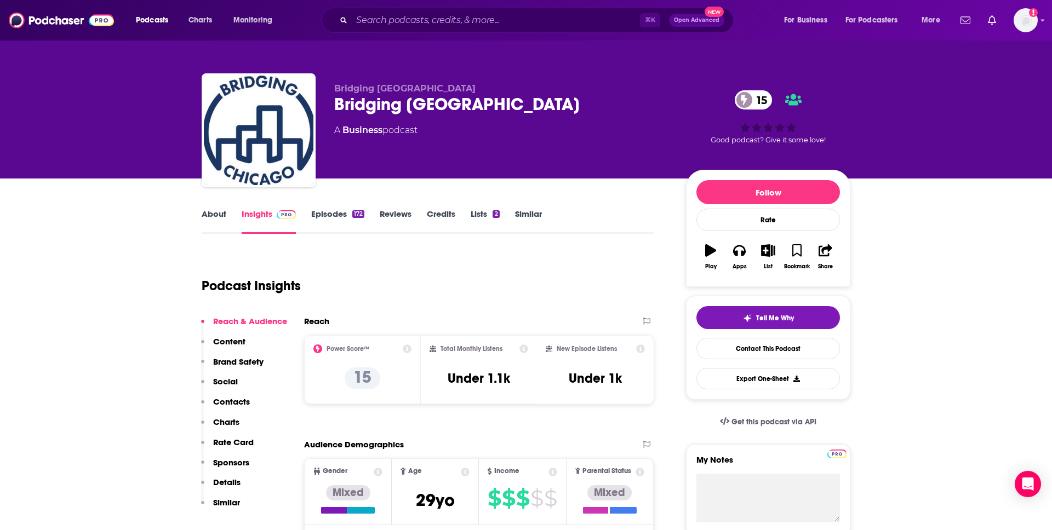
click at [375, 100] on div "Bridging [GEOGRAPHIC_DATA] 15" at bounding box center [501, 104] width 334 height 21
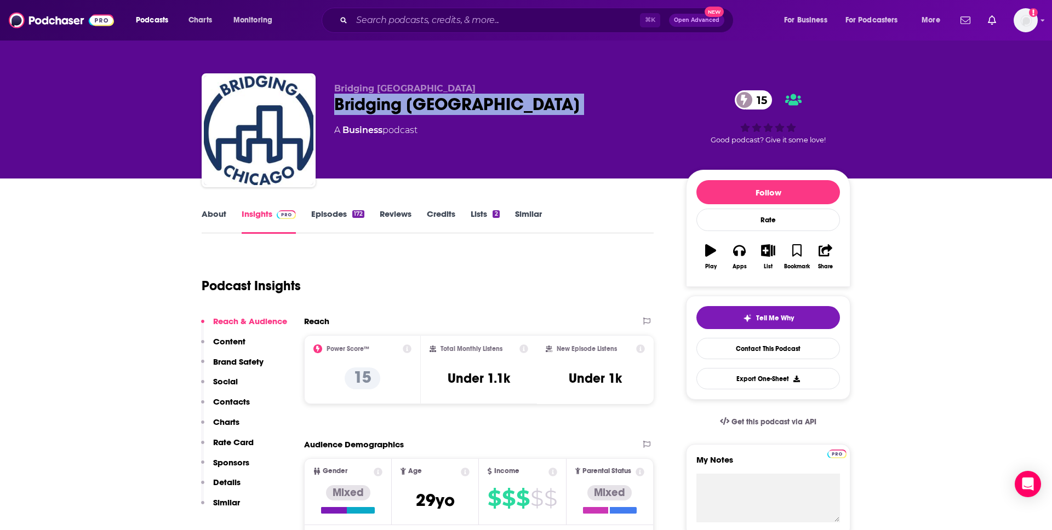
click at [375, 100] on div "Bridging [GEOGRAPHIC_DATA] 15" at bounding box center [501, 104] width 334 height 21
copy div "Bridging [GEOGRAPHIC_DATA] 15"
click at [214, 217] on link "About" at bounding box center [214, 221] width 25 height 25
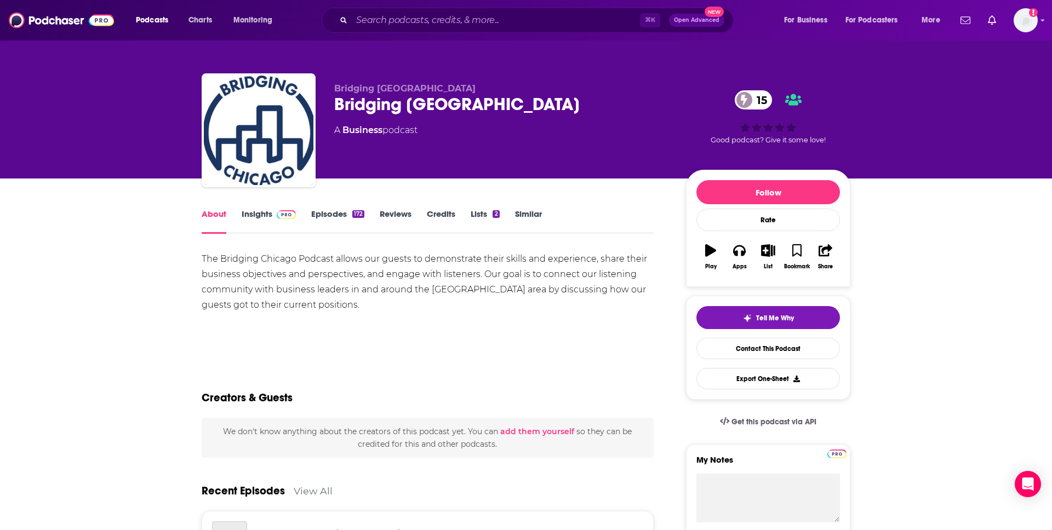
click at [270, 270] on div "The Bridging Chicago Podcast allows our guests to demonstrate their skills and …" at bounding box center [428, 281] width 452 height 61
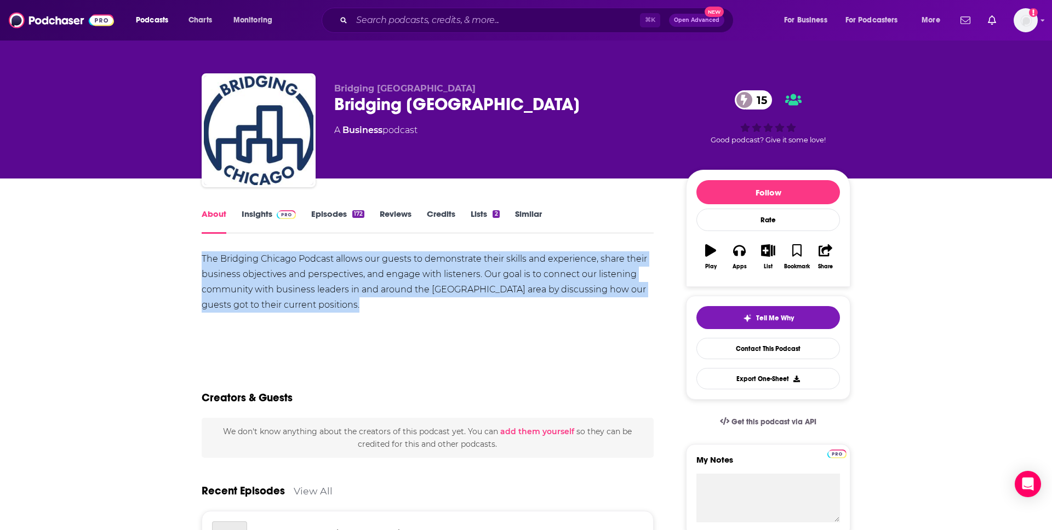
click at [270, 270] on div "The Bridging Chicago Podcast allows our guests to demonstrate their skills and …" at bounding box center [428, 281] width 452 height 61
copy div "The Bridging Chicago Podcast allows our guests to demonstrate their skills and …"
click at [255, 216] on link "Insights" at bounding box center [269, 221] width 54 height 25
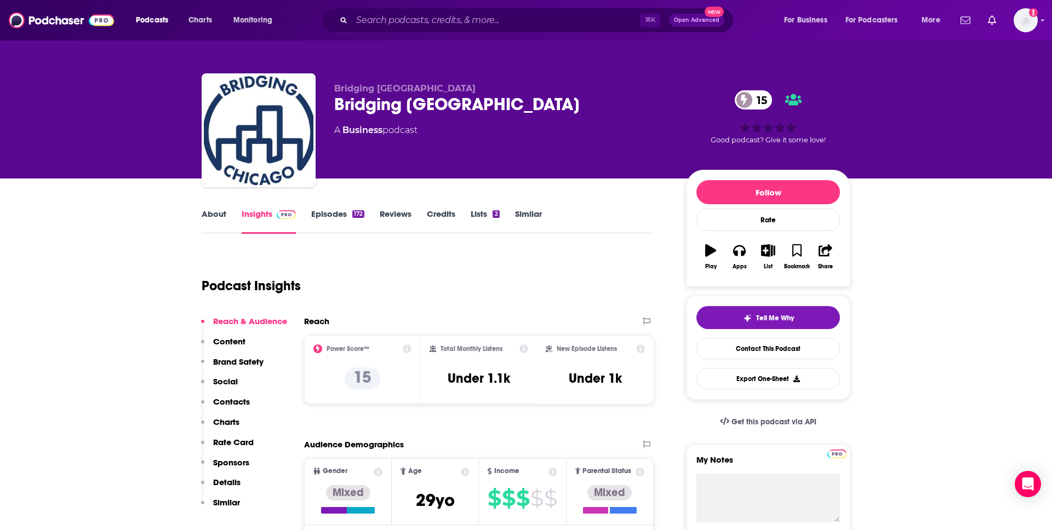
click at [341, 214] on link "Episodes 172" at bounding box center [337, 221] width 53 height 25
